Goal: Information Seeking & Learning: Learn about a topic

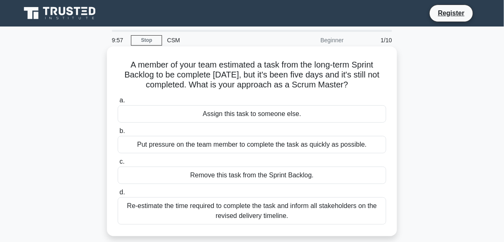
click at [273, 110] on div "Assign this task to someone else." at bounding box center [252, 113] width 269 height 17
click at [118, 103] on input "a. Assign this task to someone else." at bounding box center [118, 100] width 0 height 5
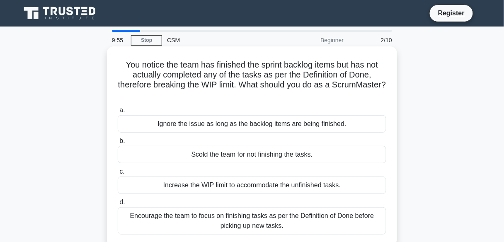
click at [234, 154] on div "Scold the team for not finishing the tasks." at bounding box center [252, 154] width 269 height 17
click at [118, 144] on input "b. Scold the team for not finishing the tasks." at bounding box center [118, 140] width 0 height 5
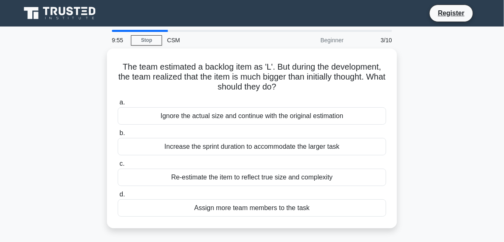
click at [234, 154] on div "a. Ignore the actual size and continue with the original estimation b. Increase…" at bounding box center [252, 157] width 279 height 123
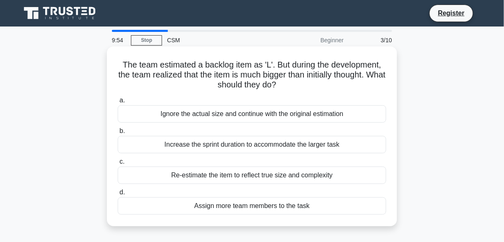
click at [234, 148] on div "Increase the sprint duration to accommodate the larger task" at bounding box center [252, 144] width 269 height 17
click at [118, 134] on input "b. Increase the sprint duration to accommodate the larger task" at bounding box center [118, 130] width 0 height 5
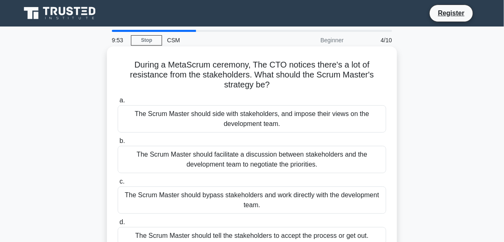
click at [230, 124] on div "The Scrum Master should side with stakeholders, and impose their views on the d…" at bounding box center [252, 118] width 269 height 27
click at [118, 103] on input "a. The Scrum Master should side with stakeholders, and impose their views on th…" at bounding box center [118, 100] width 0 height 5
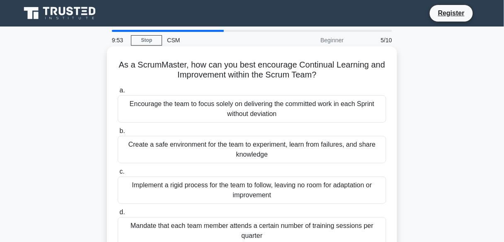
click at [237, 201] on div "Implement a rigid process for the team to follow, leaving no room for adaptatio…" at bounding box center [252, 190] width 269 height 27
click at [118, 174] on input "c. Implement a rigid process for the team to follow, leaving no room for adapta…" at bounding box center [118, 171] width 0 height 5
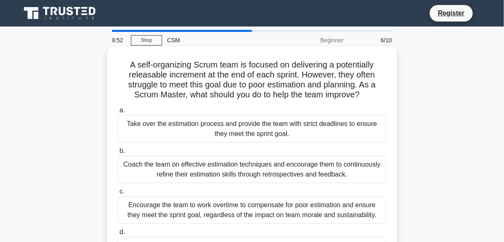
click at [237, 203] on div "Encourage the team to work overtime to compensate for poor estimation and ensur…" at bounding box center [252, 209] width 269 height 27
click at [118, 194] on input "c. Encourage the team to work overtime to compensate for poor estimation and en…" at bounding box center [118, 191] width 0 height 5
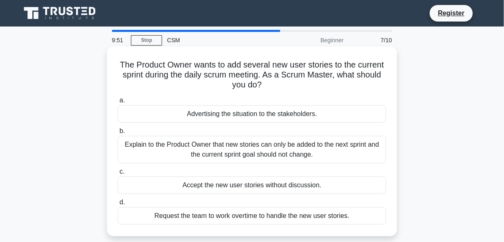
click at [230, 160] on div "Explain to the Product Owner that new stories can only be added to the next spr…" at bounding box center [252, 149] width 269 height 27
click at [118, 134] on input "b. Explain to the Product Owner that new stories can only be added to the next …" at bounding box center [118, 130] width 0 height 5
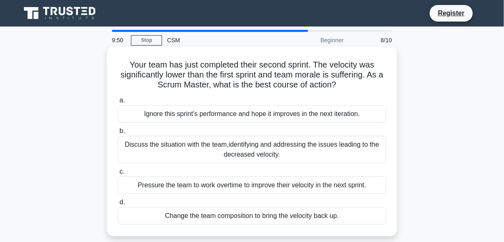
click at [207, 214] on div "Change the team composition to bring the velocity back up." at bounding box center [252, 215] width 269 height 17
click at [118, 205] on input "d. Change the team composition to bring the velocity back up." at bounding box center [118, 202] width 0 height 5
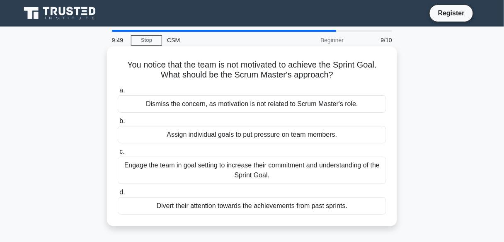
click at [207, 208] on div "Divert their attention towards the achievements from past sprints." at bounding box center [252, 205] width 269 height 17
click at [118, 195] on input "d. Divert their attention towards the achievements from past sprints." at bounding box center [118, 192] width 0 height 5
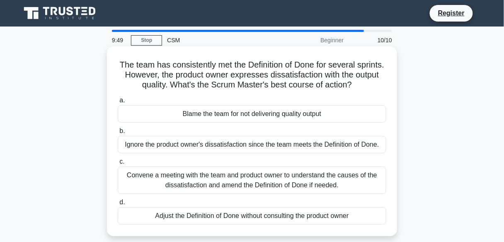
click at [177, 113] on div "Blame the team for not delivering quality output" at bounding box center [252, 113] width 269 height 17
click at [118, 103] on input "a. Blame the team for not delivering quality output" at bounding box center [118, 100] width 0 height 5
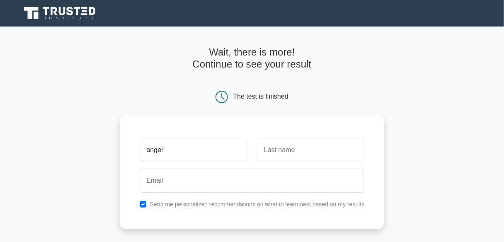
type input "anger"
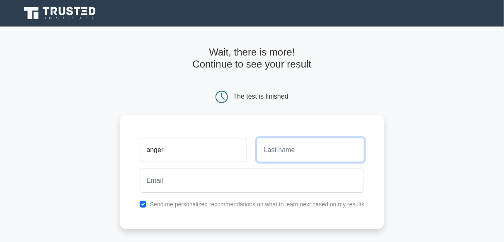
click at [272, 148] on input "text" at bounding box center [310, 150] width 107 height 24
type input "man"
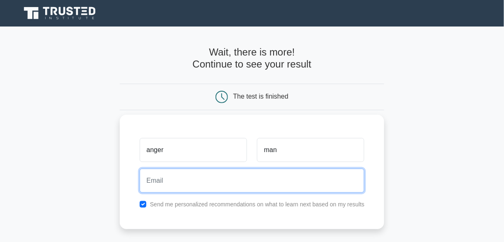
click at [278, 171] on input "email" at bounding box center [252, 181] width 225 height 24
type input "morcanogossef16283@gmail.com"
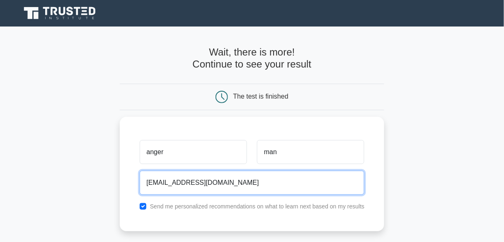
scroll to position [133, 0]
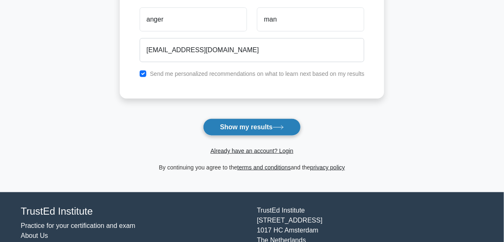
click at [284, 128] on icon at bounding box center [278, 127] width 11 height 5
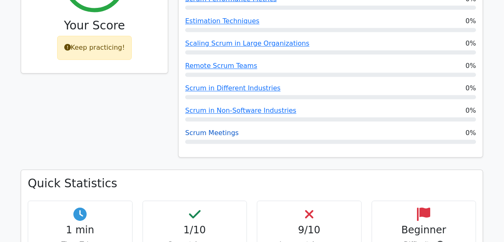
scroll to position [431, 0]
